Goal: Find specific page/section: Find specific page/section

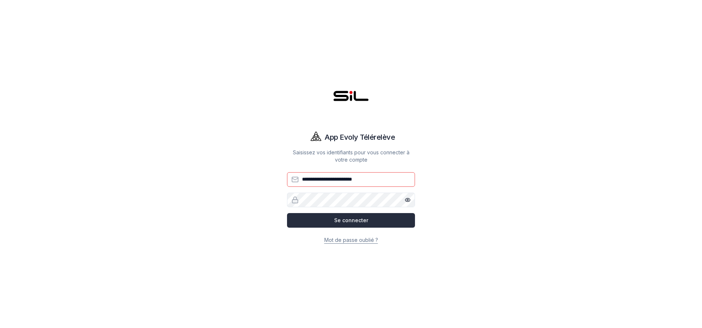
click at [330, 216] on button "Se connecter" at bounding box center [351, 220] width 128 height 15
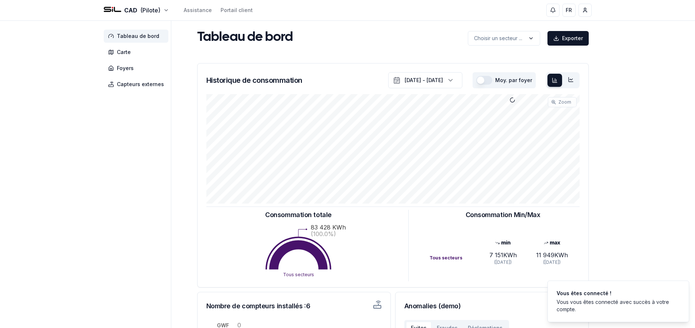
click at [144, 219] on aside "Tableau de bord Carte Foyers Capteurs externes" at bounding box center [138, 219] width 68 height 396
click at [195, 175] on div "Historique de consommation [DATE] - [DATE] Moy. par foyer Zoom : Maintenez Shif…" at bounding box center [393, 234] width 398 height 348
click at [189, 174] on div "Tableau de bord Carte Foyers Capteurs externes Tableau de bord Choisir un secte…" at bounding box center [348, 219] width 512 height 396
click at [181, 89] on div "Tableau de bord Carte Foyers Capteurs externes Tableau de bord Choisir un secte…" at bounding box center [348, 219] width 512 height 396
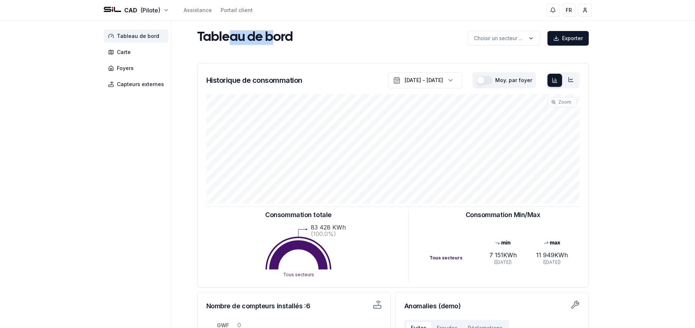
drag, startPoint x: 231, startPoint y: 32, endPoint x: 272, endPoint y: 46, distance: 43.7
click at [272, 46] on div "Tableau de bord Choisir un secteur ... Exporter Choisir un secteur ... Historiq…" at bounding box center [393, 219] width 398 height 379
click at [282, 35] on h1 "Tableau de bord" at bounding box center [245, 37] width 96 height 15
drag, startPoint x: 278, startPoint y: 35, endPoint x: 212, endPoint y: 37, distance: 66.2
click at [212, 37] on h1 "Tableau de bord" at bounding box center [245, 37] width 96 height 15
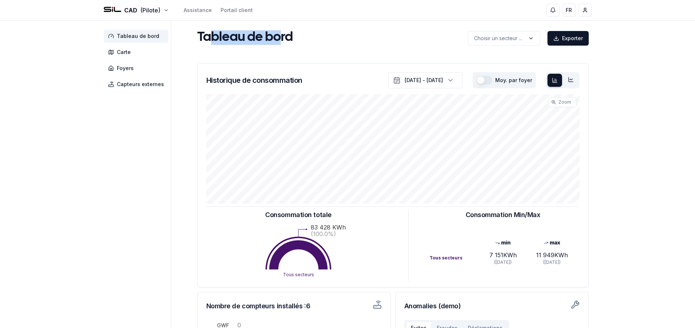
click at [216, 38] on h1 "Tableau de bord" at bounding box center [245, 37] width 96 height 15
drag, startPoint x: 219, startPoint y: 38, endPoint x: 280, endPoint y: 37, distance: 61.0
click at [280, 37] on h1 "Tableau de bord" at bounding box center [245, 37] width 96 height 15
click at [278, 38] on h1 "Tableau de bord" at bounding box center [245, 37] width 96 height 15
drag, startPoint x: 278, startPoint y: 38, endPoint x: 220, endPoint y: 36, distance: 57.7
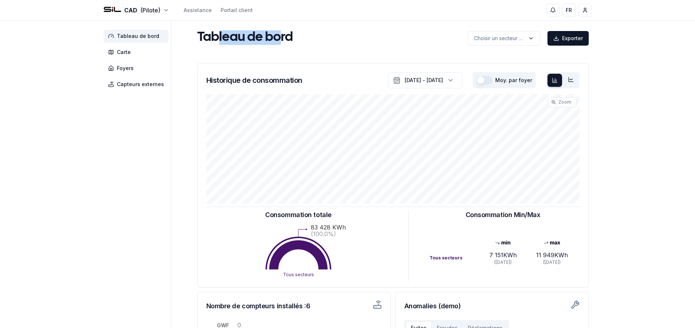
click at [220, 36] on h1 "Tableau de bord" at bounding box center [245, 37] width 96 height 15
click at [613, 262] on div "CAD (Pilote) Assistance Portail client FR [PERSON_NAME] Tableau de bord Carte F…" at bounding box center [347, 226] width 695 height 453
drag, startPoint x: 87, startPoint y: 212, endPoint x: 202, endPoint y: 204, distance: 115.4
click at [96, 212] on div "CAD (Pilote) Assistance Portail client FR [PERSON_NAME] Tableau de bord Carte F…" at bounding box center [347, 226] width 695 height 453
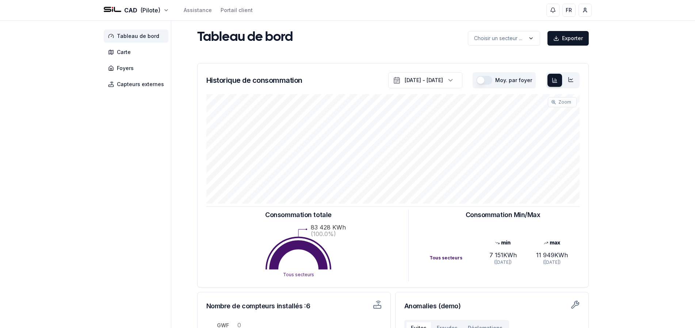
click at [633, 165] on div "CAD (Pilote) Assistance Portail client FR [PERSON_NAME] Tableau de bord Carte F…" at bounding box center [347, 226] width 695 height 453
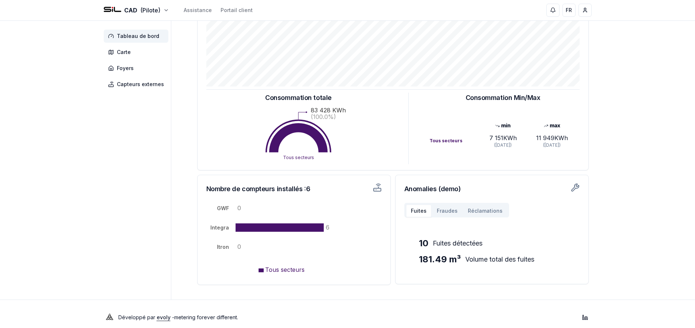
scroll to position [124, 0]
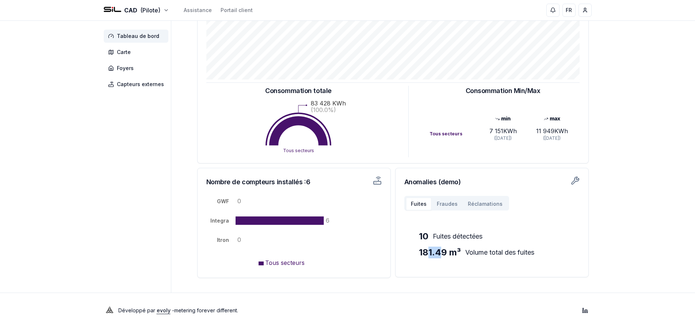
drag, startPoint x: 427, startPoint y: 255, endPoint x: 334, endPoint y: 272, distance: 94.4
click at [441, 256] on span "181.49 m³" at bounding box center [440, 253] width 42 height 12
click at [149, 266] on aside "Tableau de bord Carte Foyers Capteurs externes" at bounding box center [138, 95] width 68 height 396
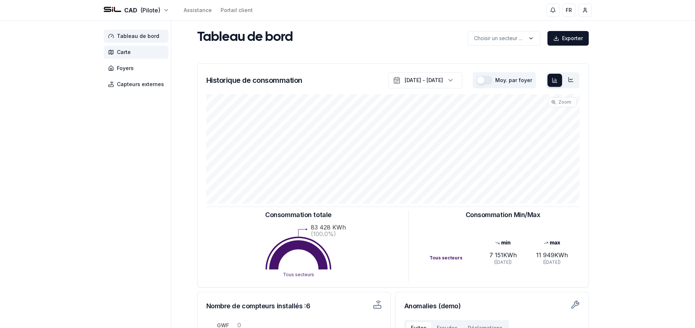
click at [142, 50] on span "Carte" at bounding box center [136, 52] width 65 height 13
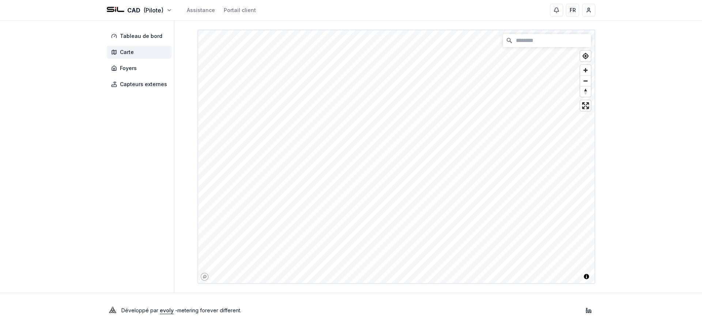
click at [146, 193] on aside "Tableau de bord Carte Foyers Capteurs externes" at bounding box center [141, 157] width 68 height 272
click at [115, 213] on aside "Tableau de bord Carte Foyers Capteurs externes" at bounding box center [141, 157] width 68 height 272
